Goal: Information Seeking & Learning: Check status

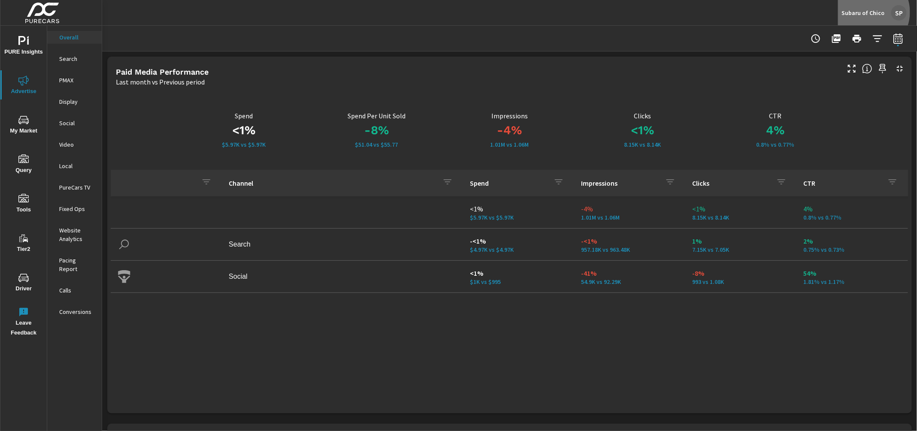
click at [869, 12] on p "Subaru of Chico" at bounding box center [862, 13] width 43 height 8
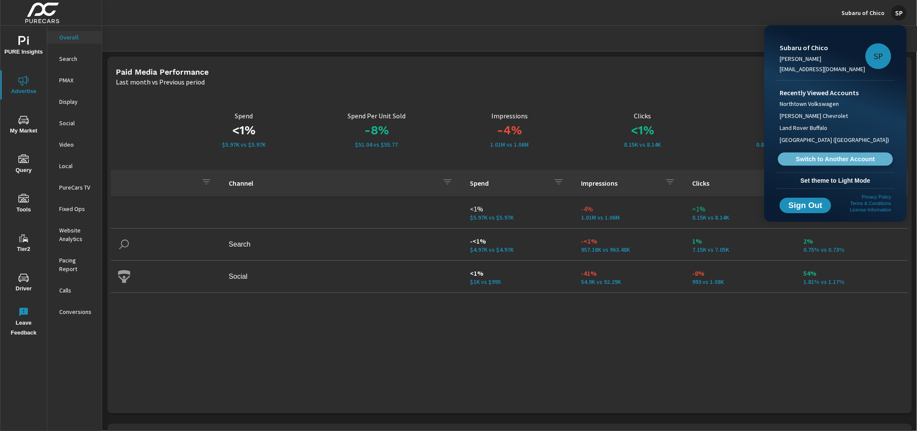
click at [819, 160] on span "Switch to Another Account" at bounding box center [835, 159] width 105 height 8
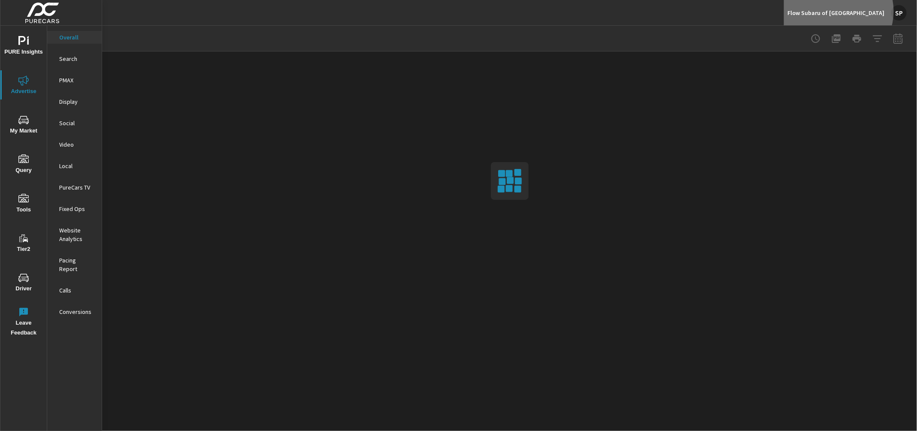
click at [853, 11] on p "Flow Subaru of [GEOGRAPHIC_DATA]" at bounding box center [835, 13] width 97 height 8
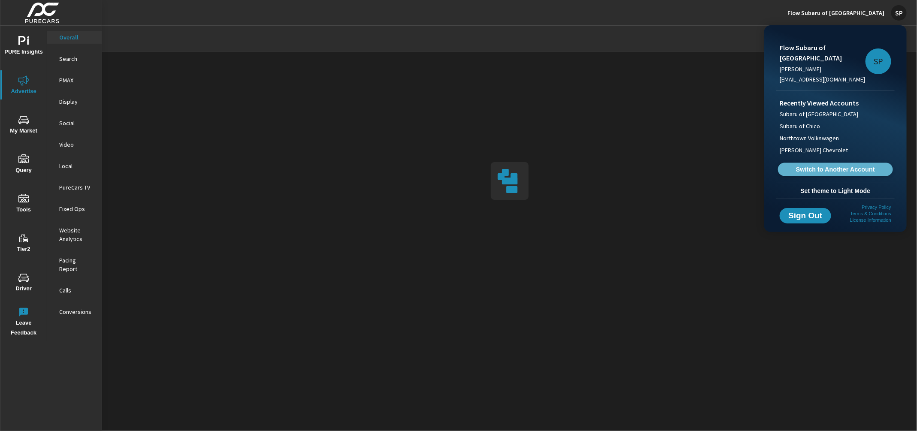
click at [832, 174] on link "Switch to Another Account" at bounding box center [835, 169] width 115 height 13
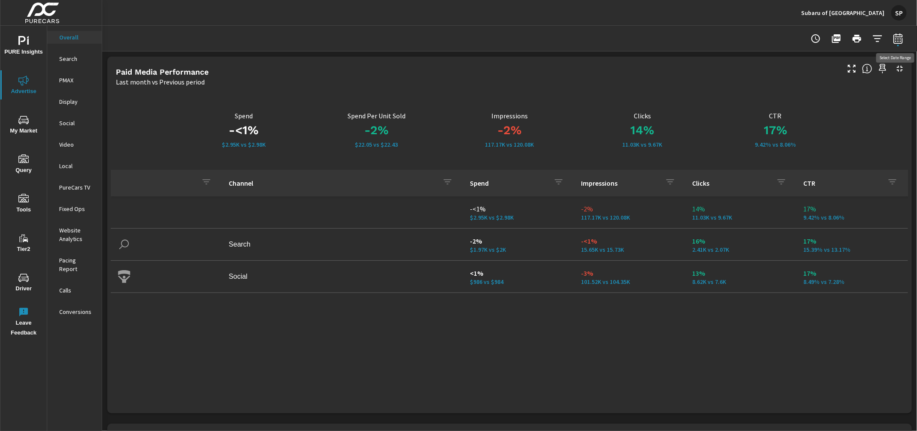
click at [899, 36] on icon "button" at bounding box center [897, 38] width 9 height 10
select select "Last month"
select select "Previous period"
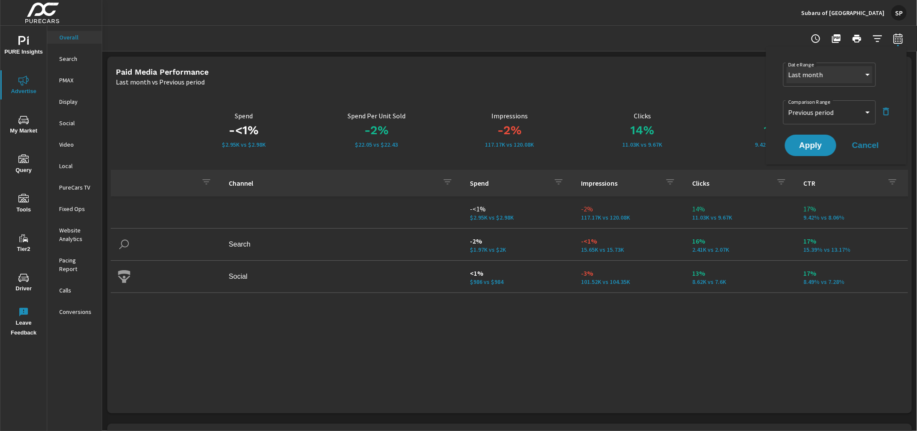
click at [820, 74] on select "Custom [DATE] Last week Last 7 days Last 14 days Last 30 days Last 45 days Last…" at bounding box center [830, 74] width 86 height 17
click at [787, 66] on select "Custom [DATE] Last week Last 7 days Last 14 days Last 30 days Last 45 days Last…" at bounding box center [830, 74] width 86 height 17
select select "Month to date"
click at [819, 114] on select "Custom Previous period Previous month Previous year" at bounding box center [830, 112] width 86 height 17
click at [787, 104] on select "Custom Previous period Previous month Previous year" at bounding box center [830, 112] width 86 height 17
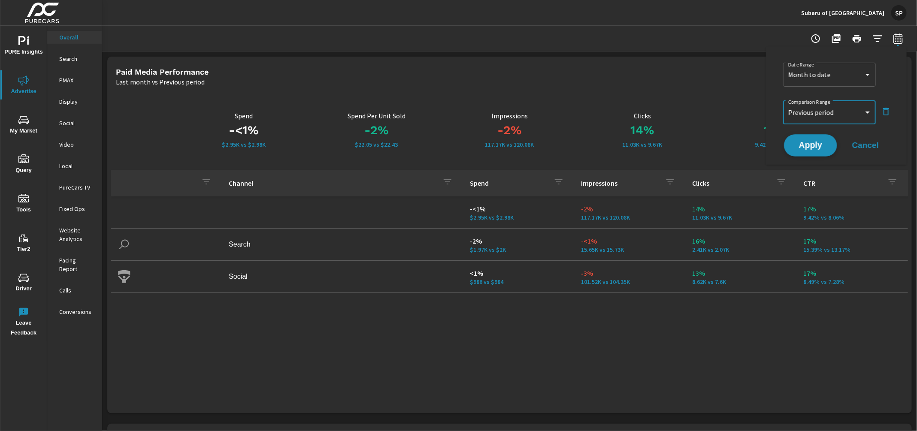
click at [810, 143] on span "Apply" at bounding box center [810, 146] width 35 height 8
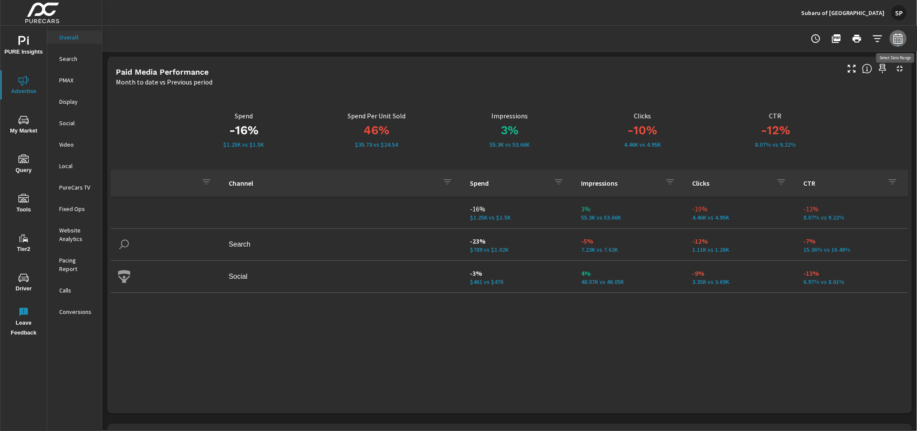
click at [899, 40] on icon "button" at bounding box center [898, 38] width 10 height 10
select select "Month to date"
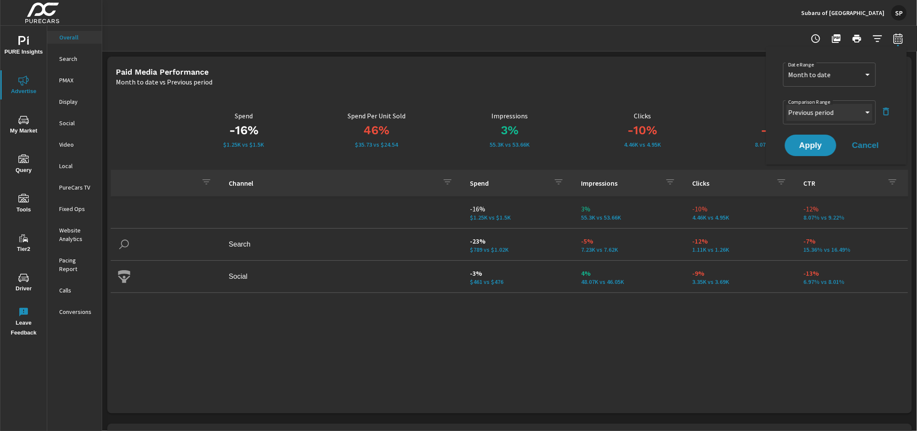
click at [816, 113] on select "Custom Previous period Previous month Previous year" at bounding box center [830, 112] width 86 height 17
click at [787, 104] on select "Custom Previous period Previous month Previous year" at bounding box center [830, 112] width 86 height 17
select select "Previous month"
click at [814, 145] on span "Apply" at bounding box center [810, 146] width 35 height 8
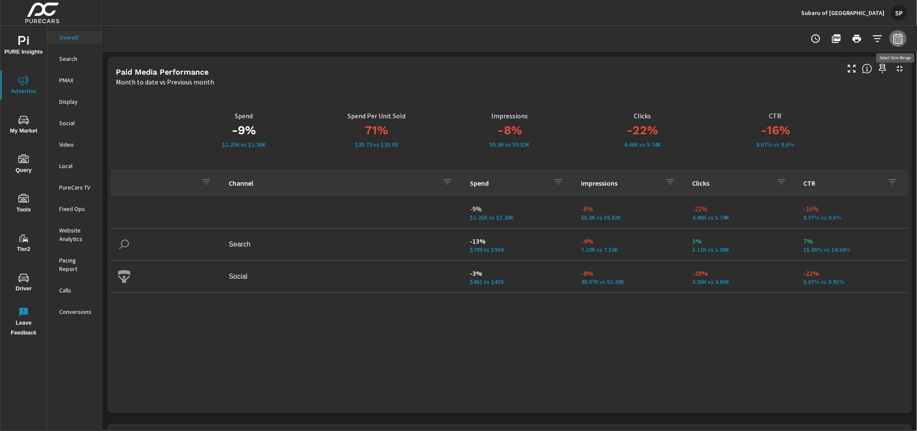
click at [897, 42] on icon "button" at bounding box center [898, 38] width 10 height 10
select select "Month to date"
select select "Previous month"
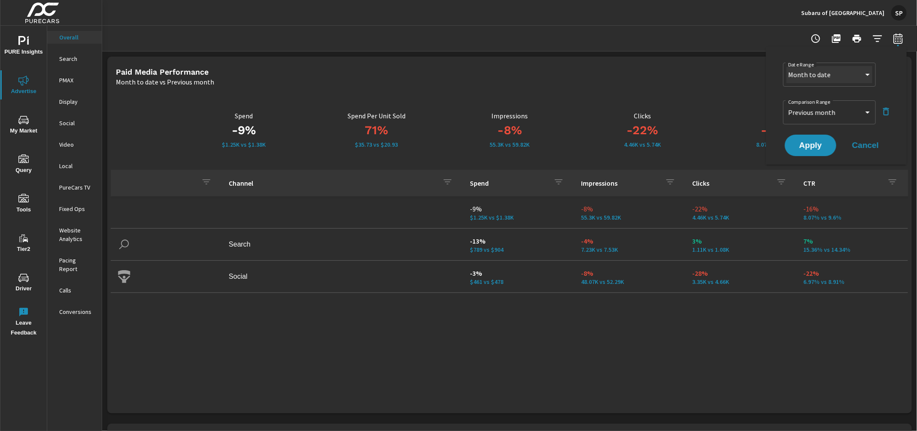
click at [829, 73] on select "Custom [DATE] Last week Last 7 days Last 14 days Last 30 days Last 45 days Last…" at bounding box center [830, 74] width 86 height 17
click at [787, 66] on select "Custom [DATE] Last week Last 7 days Last 14 days Last 30 days Last 45 days Last…" at bounding box center [830, 74] width 86 height 17
select select "Last 30 days"
click at [820, 117] on select "Custom Previous period Previous month Previous year" at bounding box center [830, 112] width 86 height 17
click at [787, 104] on select "Custom Previous period Previous month Previous year" at bounding box center [830, 112] width 86 height 17
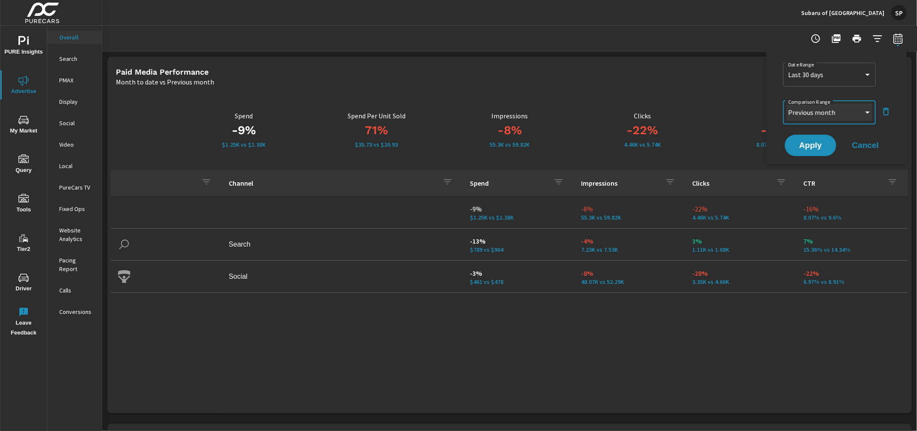
select select "Previous period"
click at [809, 148] on span "Apply" at bounding box center [810, 146] width 35 height 8
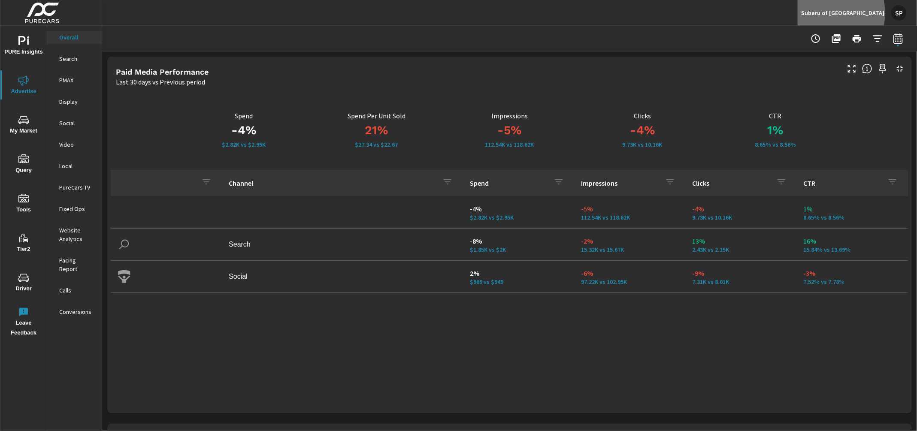
click at [844, 13] on p "Subaru of [GEOGRAPHIC_DATA]" at bounding box center [842, 13] width 83 height 8
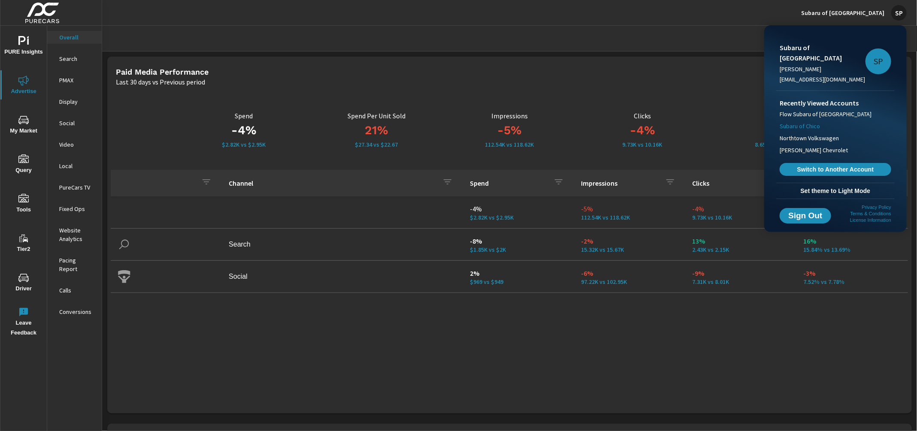
click at [815, 122] on span "Subaru of Chico" at bounding box center [800, 126] width 40 height 9
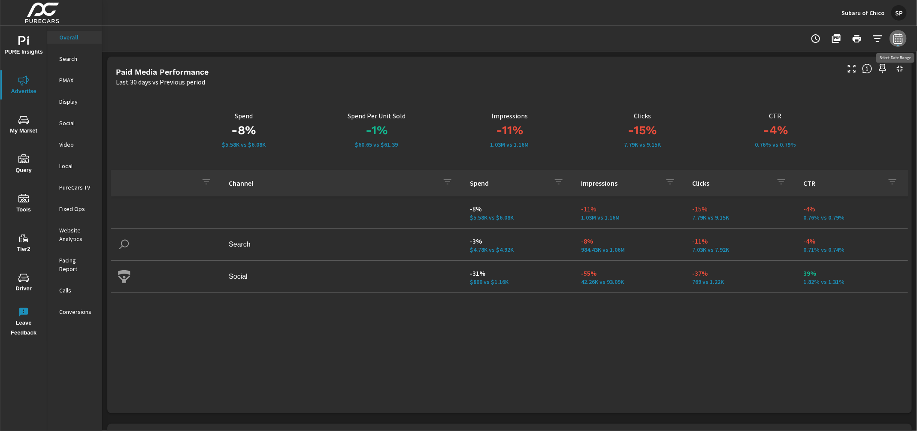
click at [901, 39] on icon "button" at bounding box center [898, 39] width 6 height 3
select select "Last 30 days"
select select "Previous period"
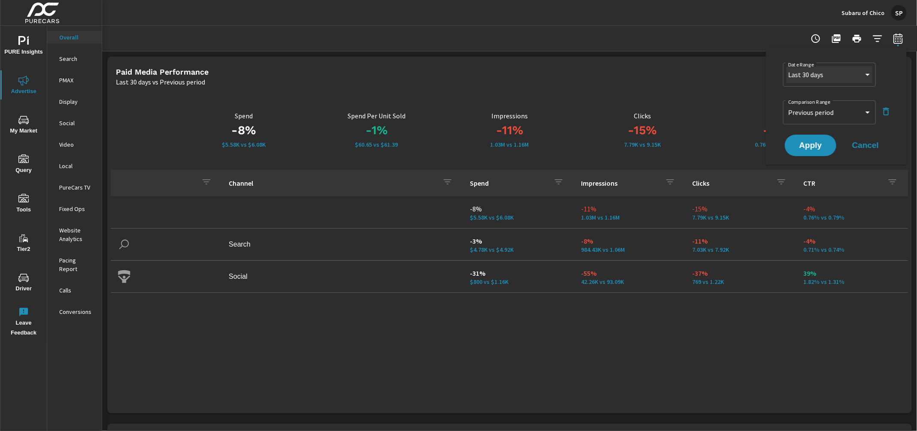
click at [819, 79] on select "Custom [DATE] Last week Last 7 days Last 14 days Last 30 days Last 45 days Last…" at bounding box center [830, 74] width 86 height 17
click at [787, 66] on select "Custom [DATE] Last week Last 7 days Last 14 days Last 30 days Last 45 days Last…" at bounding box center [830, 74] width 86 height 17
select select "Month to date"
click at [820, 114] on select "Custom Previous period Previous month Previous year" at bounding box center [830, 112] width 86 height 17
click at [787, 104] on select "Custom Previous period Previous month Previous year" at bounding box center [830, 112] width 86 height 17
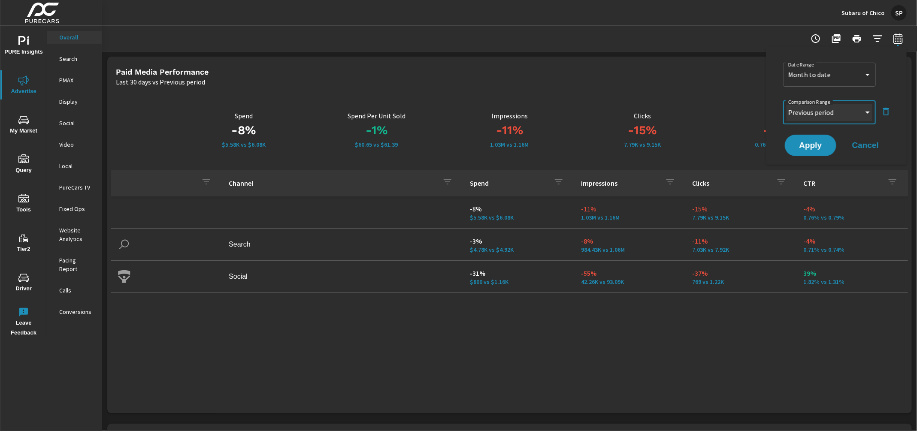
select select "Previous month"
click at [816, 148] on span "Apply" at bounding box center [810, 146] width 35 height 8
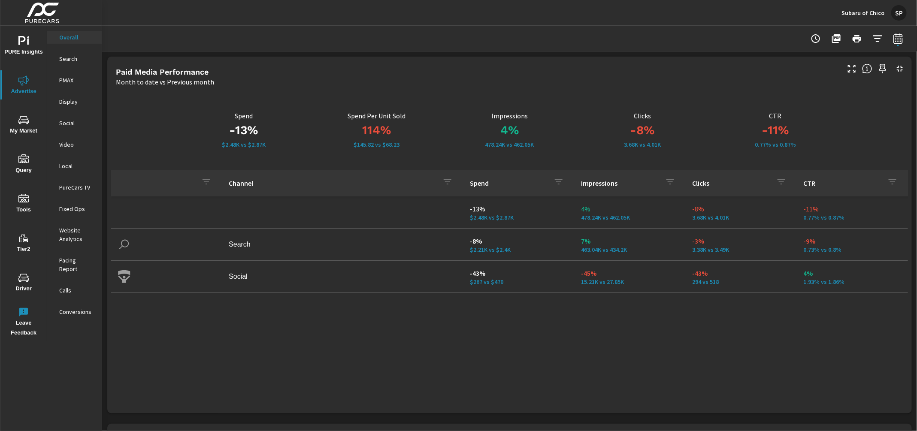
drag, startPoint x: 565, startPoint y: 56, endPoint x: 238, endPoint y: 88, distance: 328.5
click at [247, 88] on div "Paid Media Performance Month to date vs Previous month -13% $2.48K vs $2.87K Sp…" at bounding box center [509, 235] width 805 height 357
click at [67, 126] on p "Social" at bounding box center [77, 123] width 36 height 9
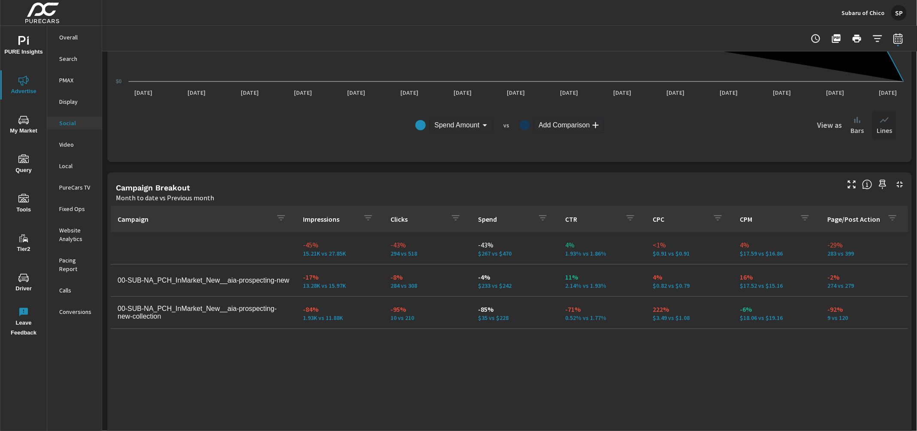
scroll to position [254, 0]
